Goal: Information Seeking & Learning: Check status

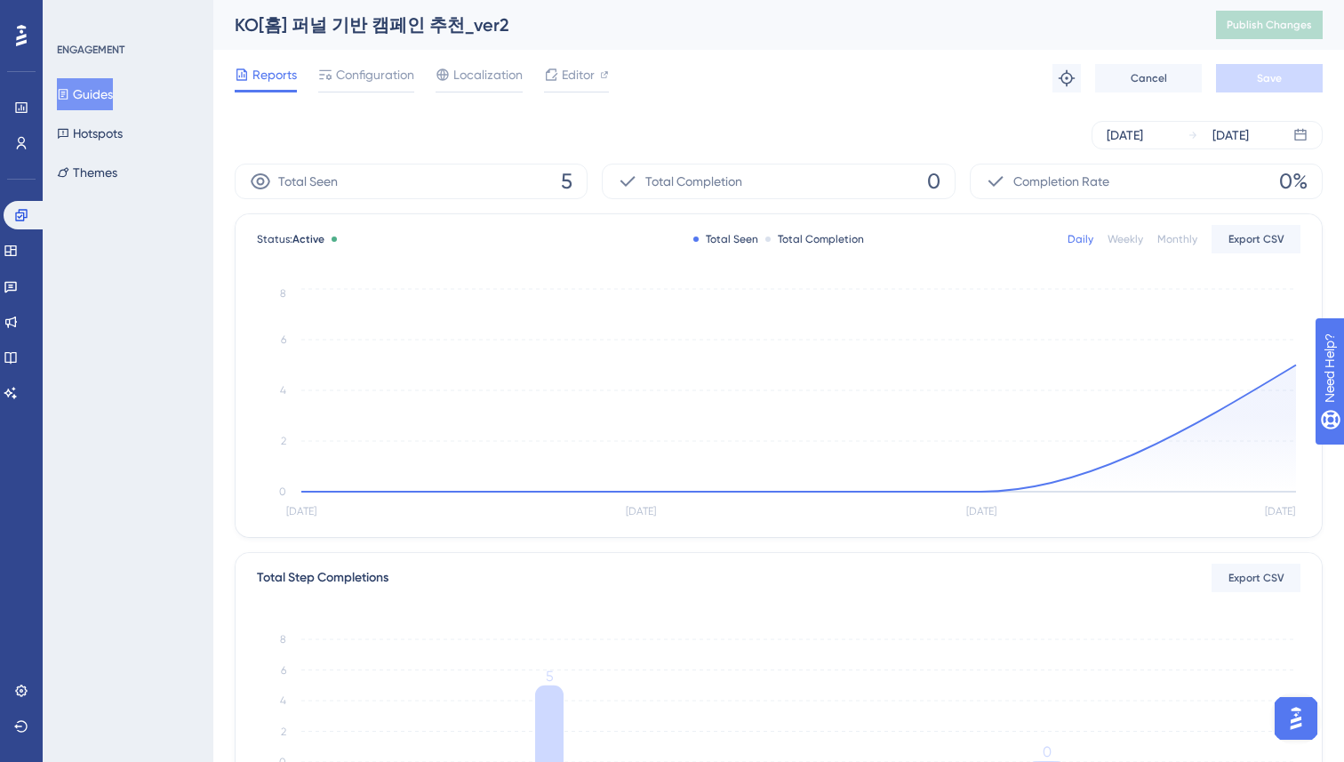
click at [108, 90] on button "Guides" at bounding box center [85, 94] width 56 height 32
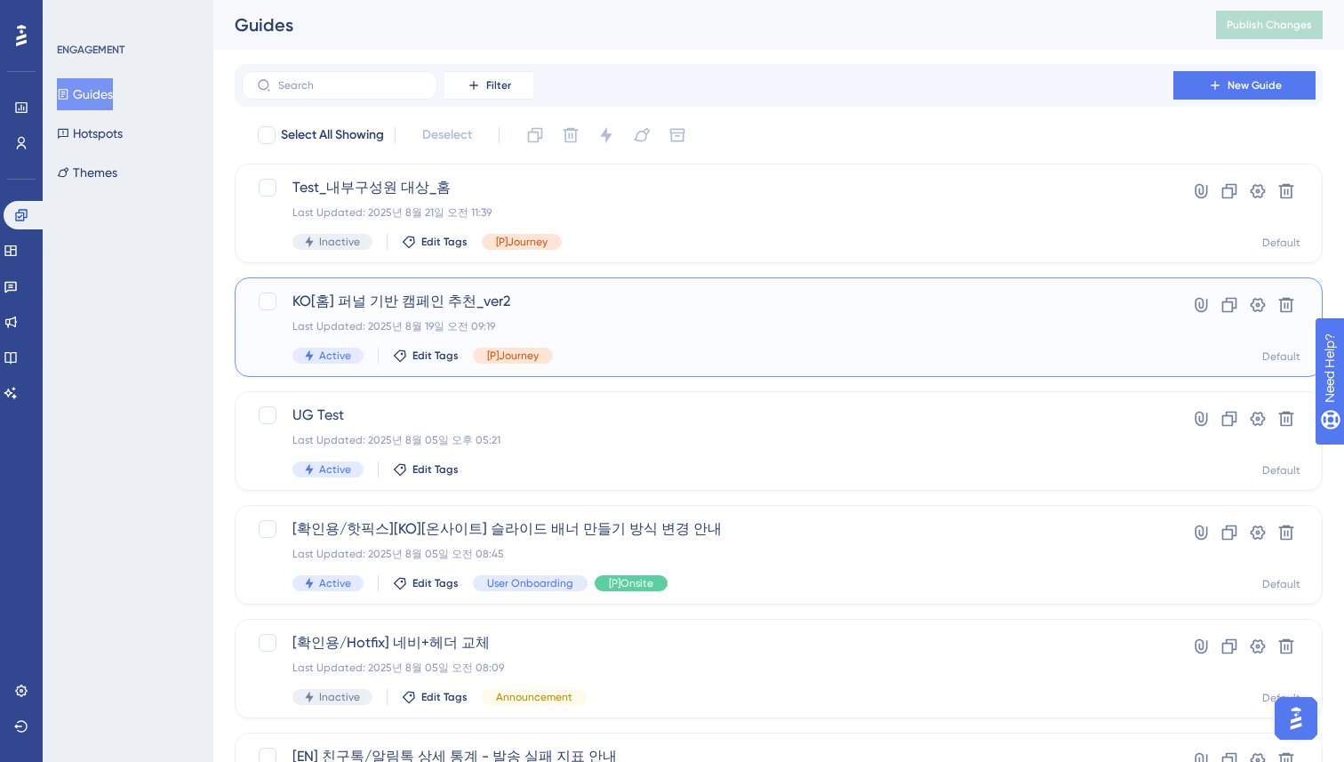
click at [545, 294] on span "KO[홈] 퍼널 기반 캠페인 추천_ver2" at bounding box center [707, 301] width 830 height 21
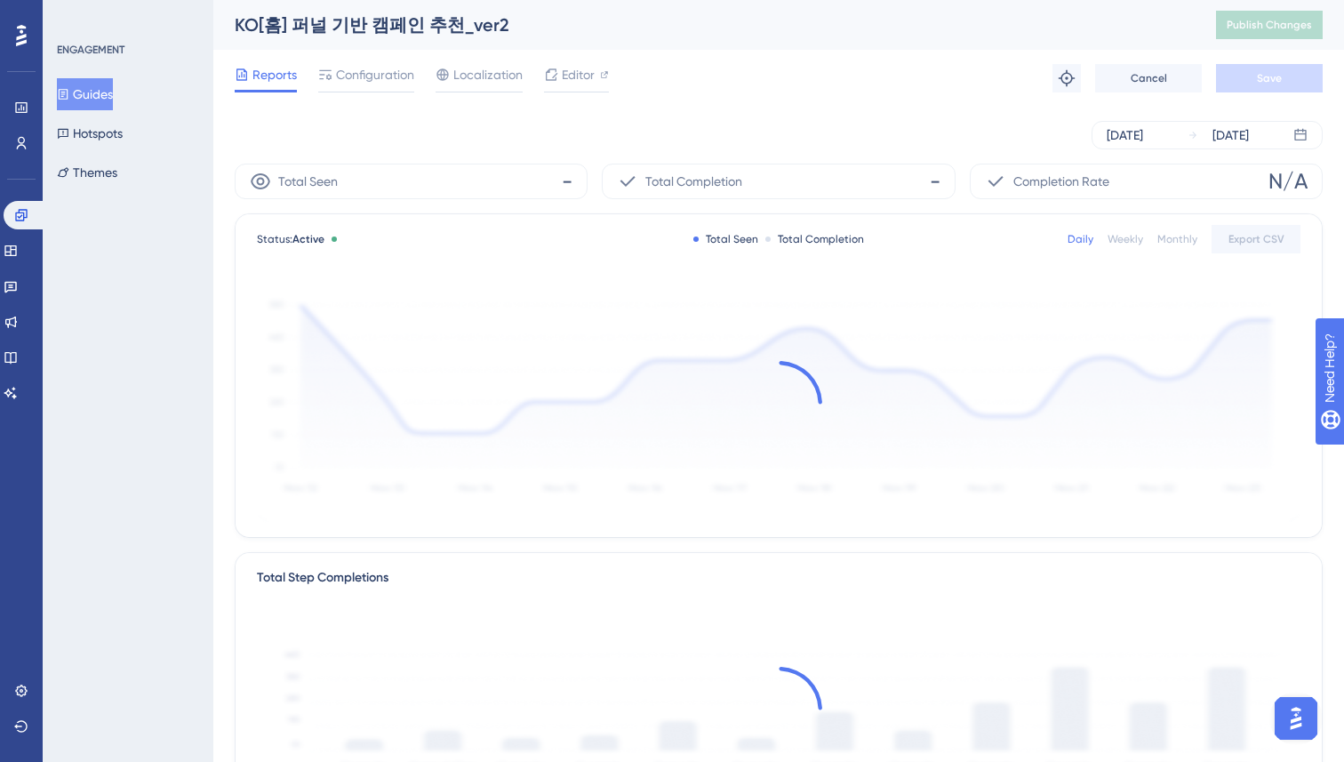
scroll to position [9, 0]
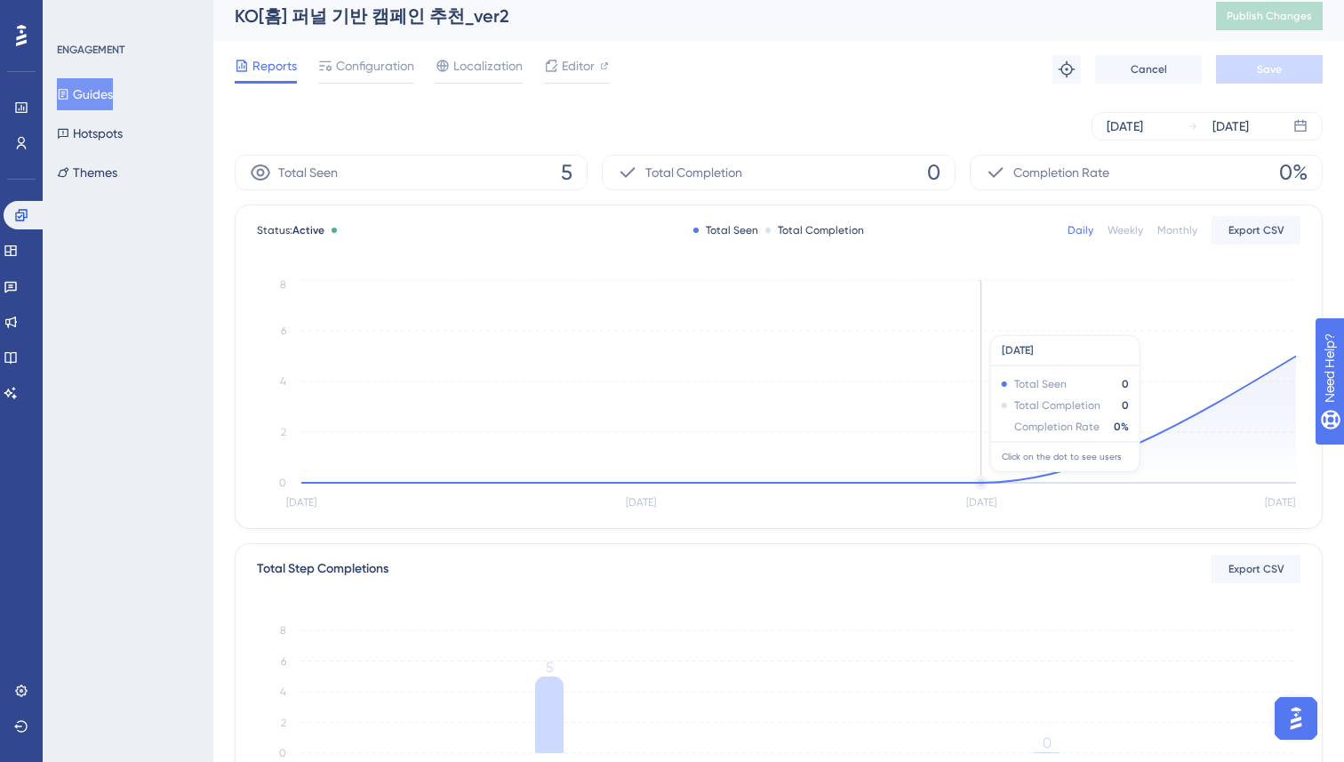
click at [982, 481] on circle at bounding box center [981, 482] width 11 height 11
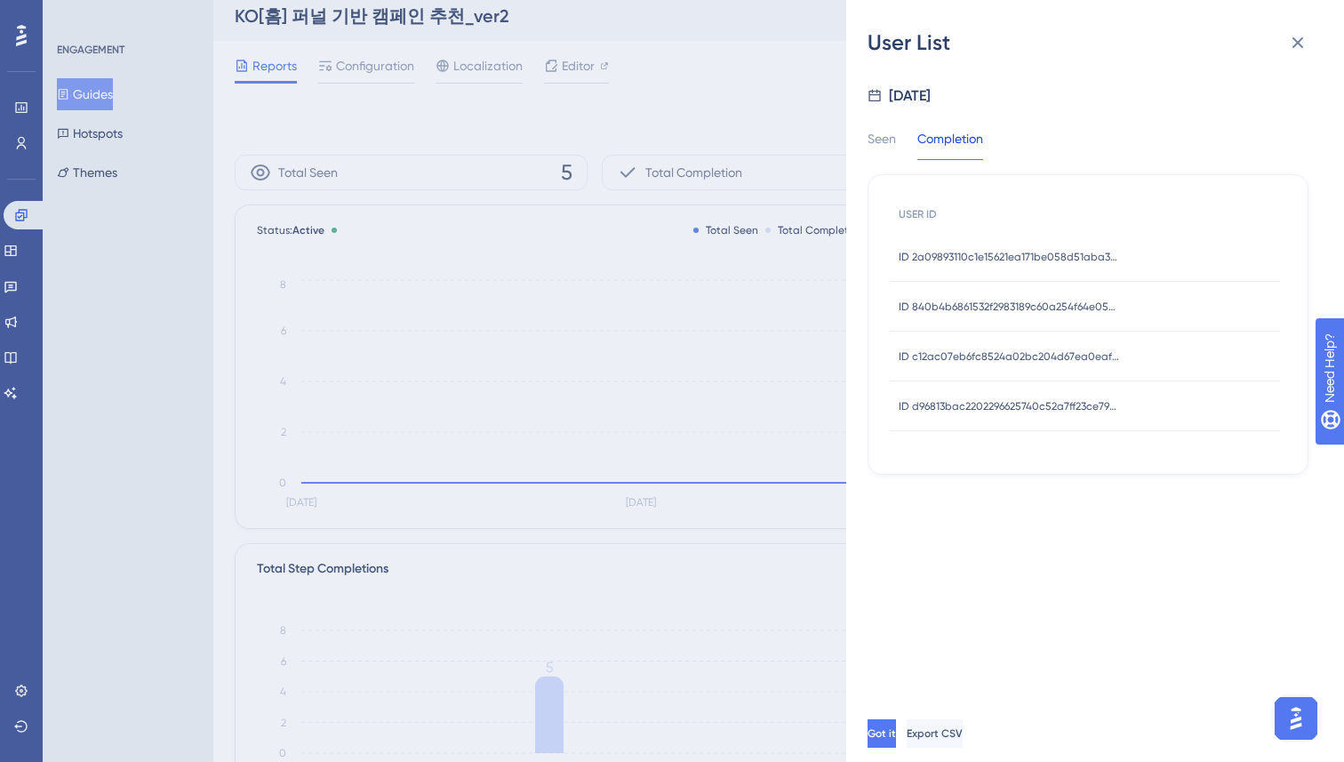
click at [906, 144] on div "Seen Completion" at bounding box center [936, 144] width 137 height 32
click at [885, 139] on div "Seen" at bounding box center [882, 144] width 28 height 32
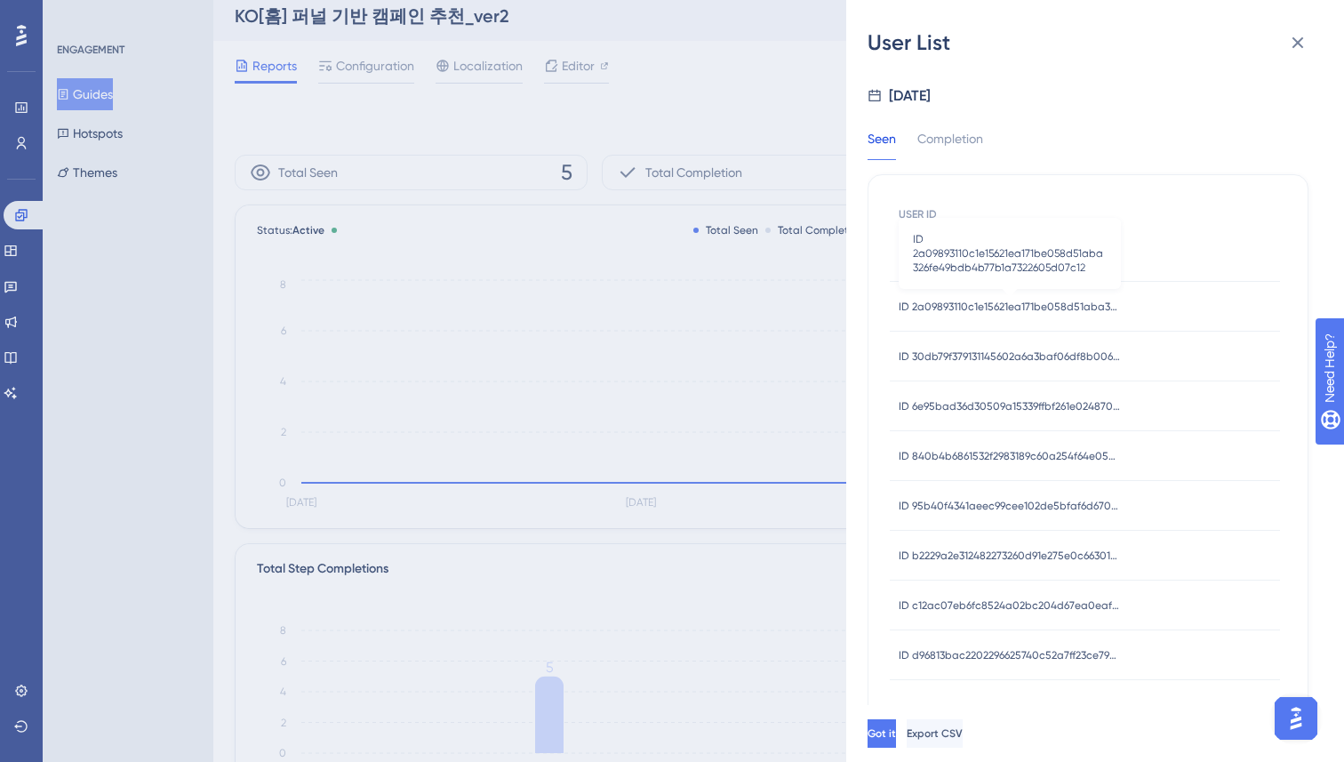
scroll to position [19, 0]
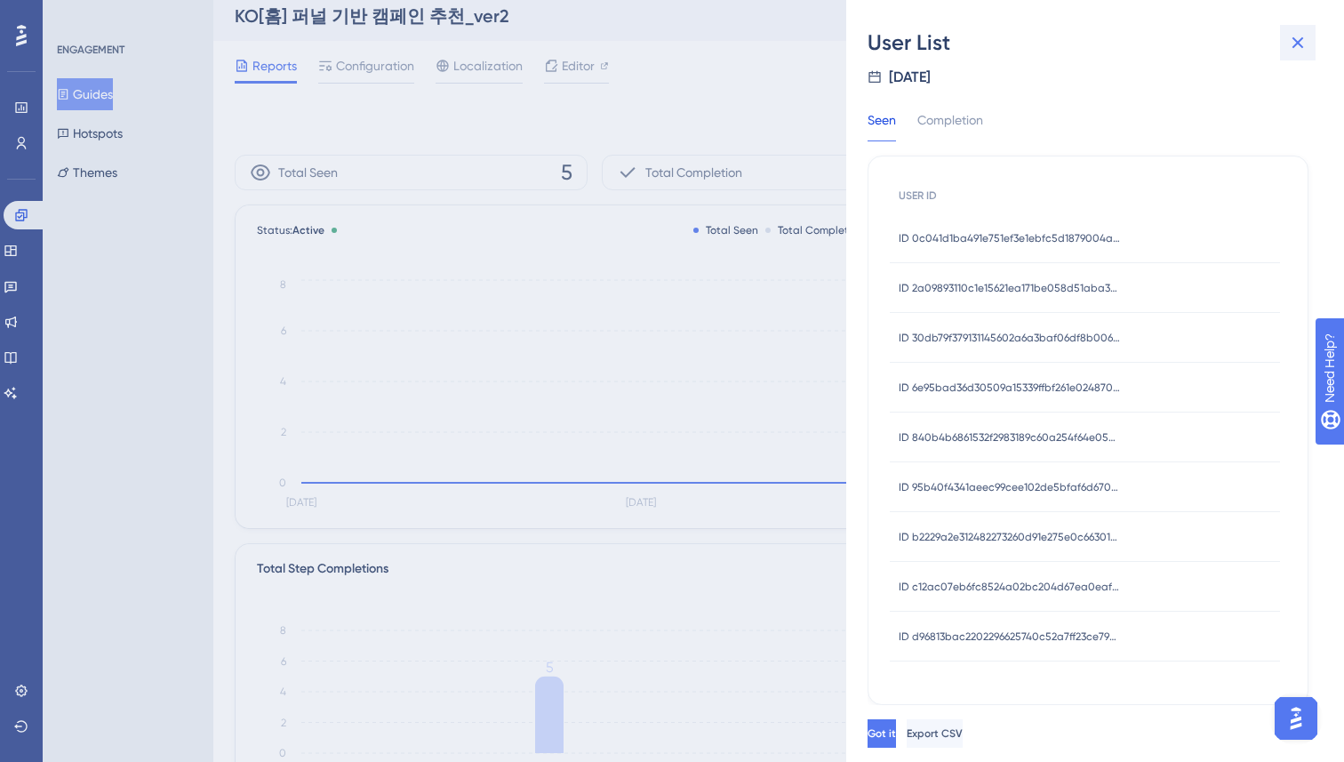
click at [1296, 52] on icon at bounding box center [1297, 42] width 21 height 21
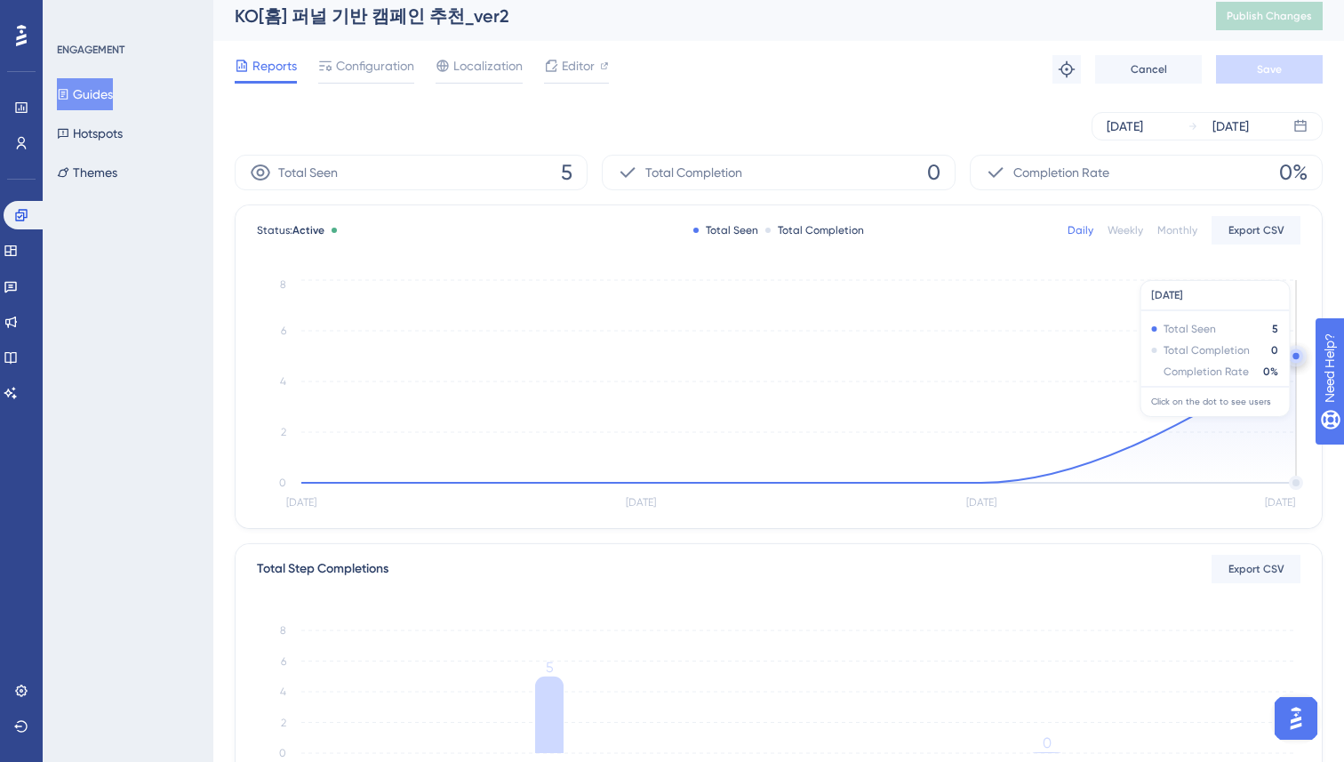
click at [1294, 356] on circle at bounding box center [1296, 356] width 6 height 6
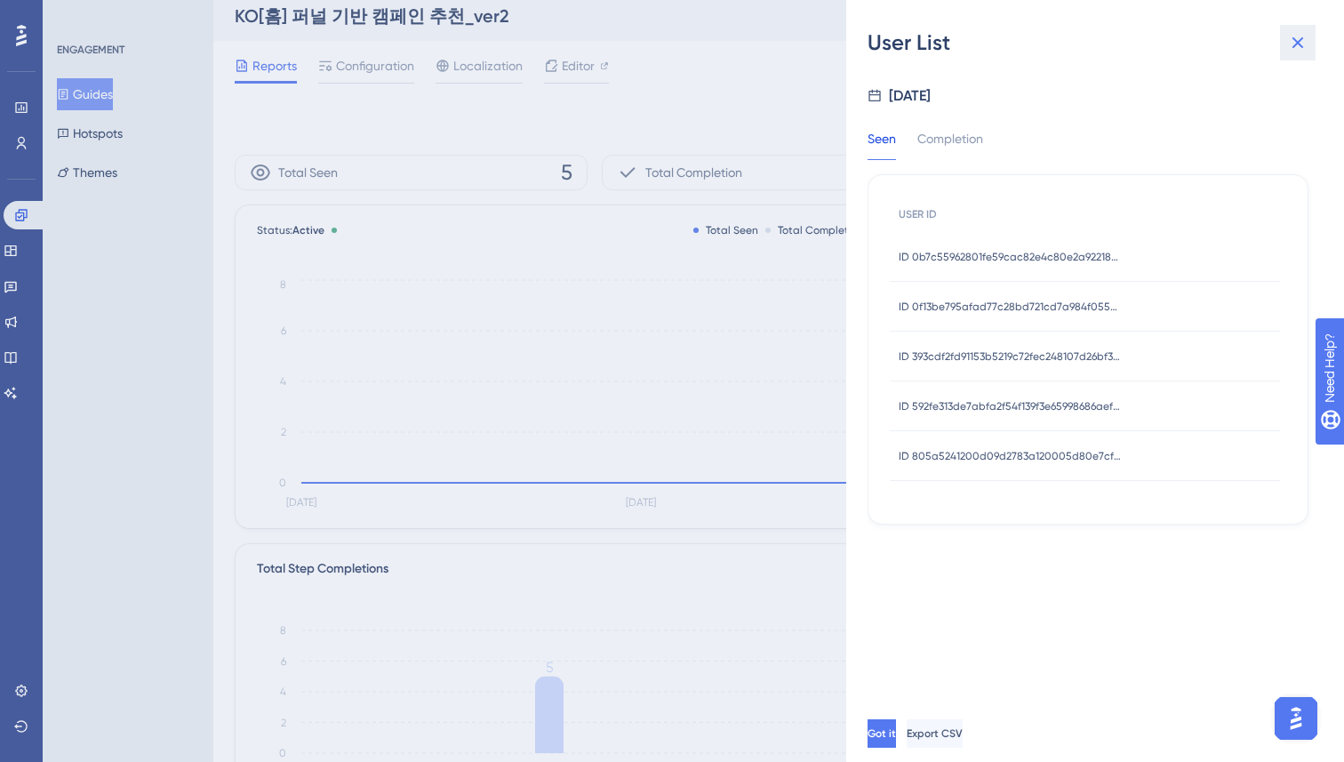
click at [1286, 42] on button at bounding box center [1298, 43] width 36 height 36
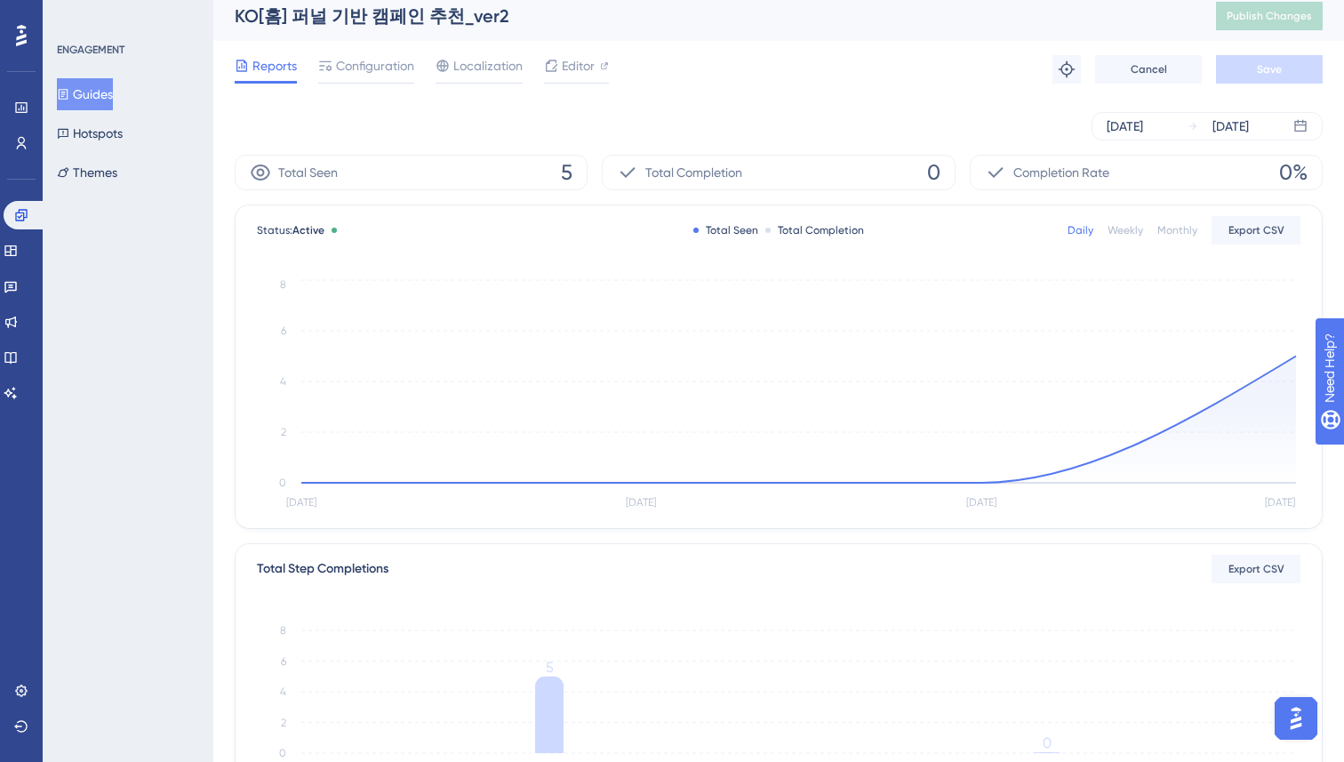
click at [733, 88] on div "Reports Configuration Localization Editor Troubleshoot Cancel Save" at bounding box center [779, 69] width 1088 height 57
